Goal: Task Accomplishment & Management: Complete application form

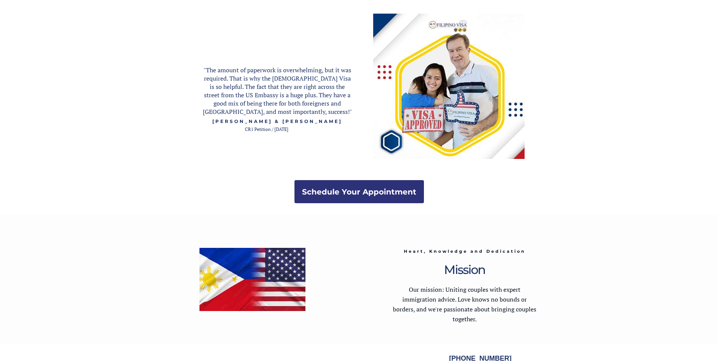
scroll to position [1459, 0]
